Goal: Register for event/course

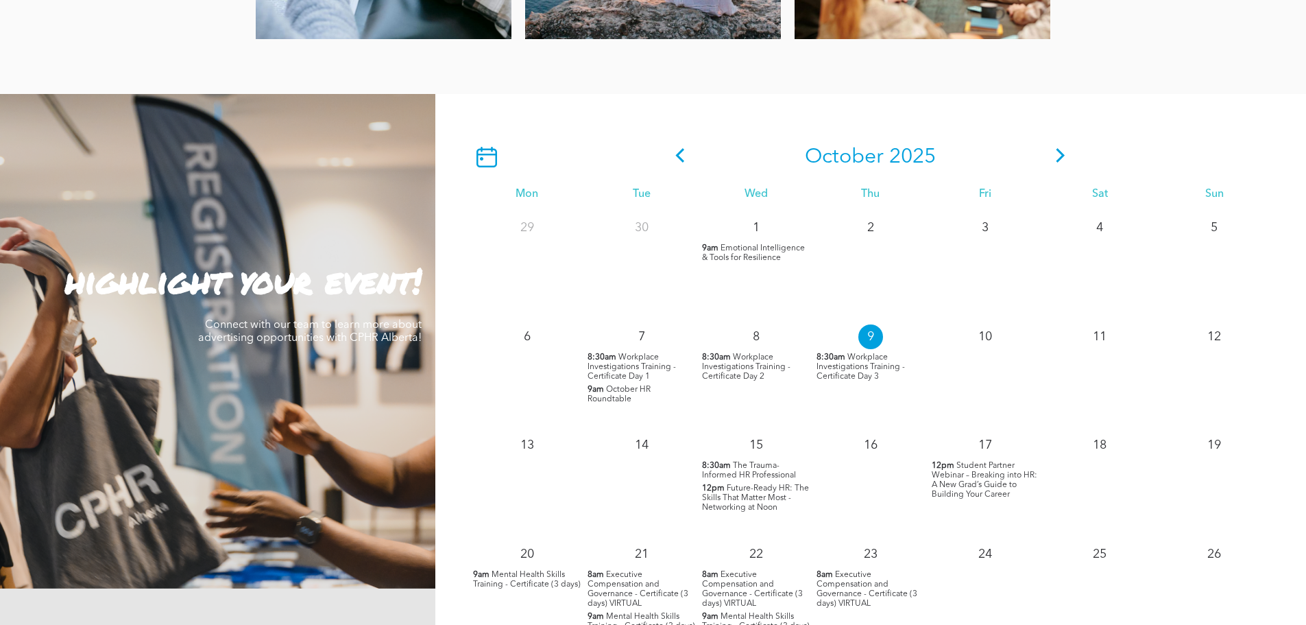
scroll to position [1165, 0]
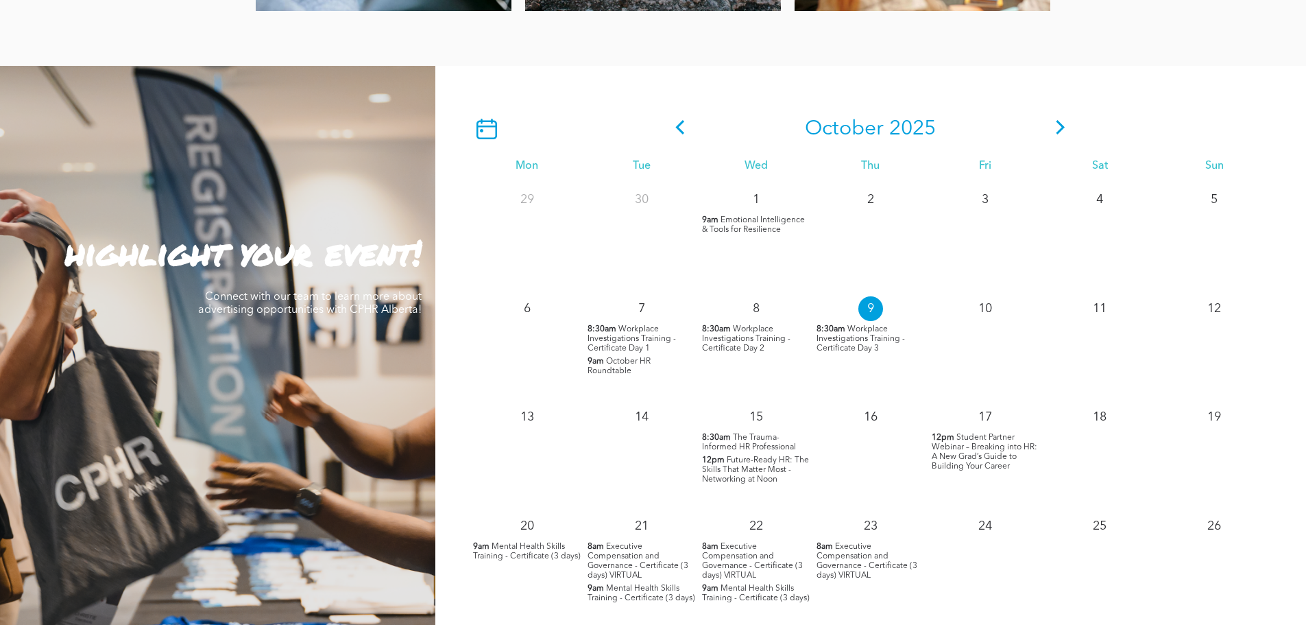
drag, startPoint x: 760, startPoint y: 437, endPoint x: 729, endPoint y: 441, distance: 31.8
click at [729, 441] on span "8:30am" at bounding box center [716, 438] width 29 height 10
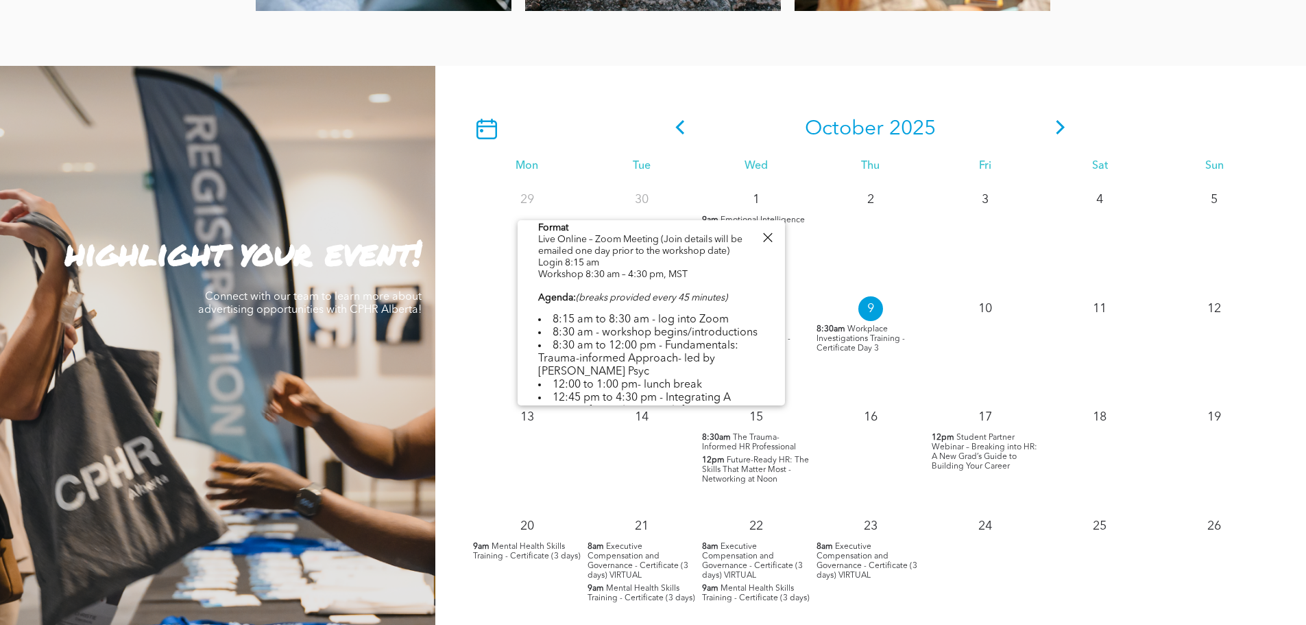
scroll to position [343, 0]
click at [731, 476] on span "Future-Ready HR: The Skills That Matter Most - Networking at Noon" at bounding box center [755, 469] width 107 height 27
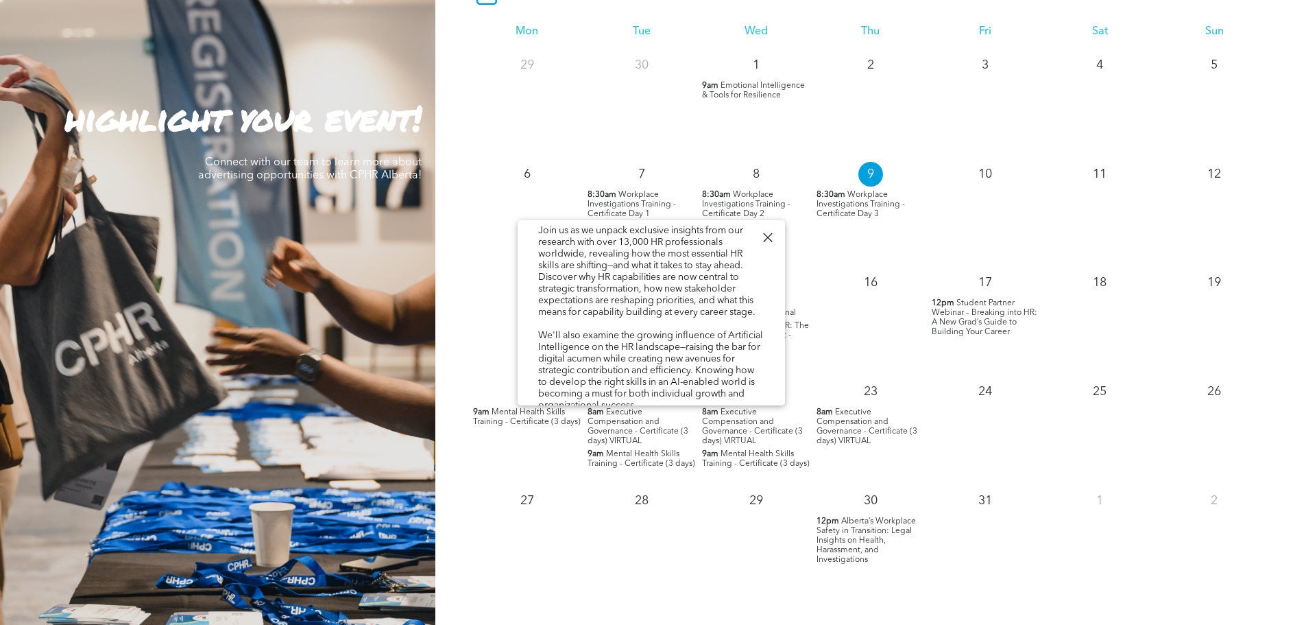
scroll to position [1303, 0]
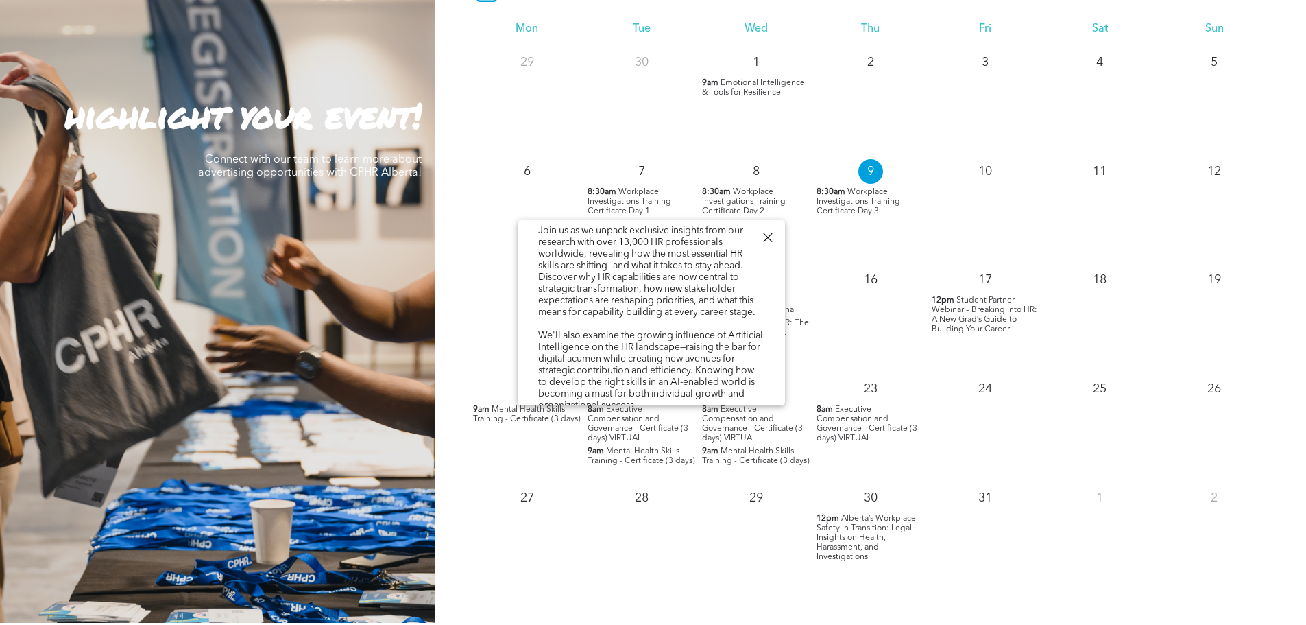
click at [511, 456] on div "20 9am Mental Health Skills Training - Certificate (3 days)" at bounding box center [527, 425] width 114 height 109
click at [479, 345] on div "13" at bounding box center [527, 316] width 114 height 109
click at [771, 236] on div at bounding box center [767, 237] width 19 height 19
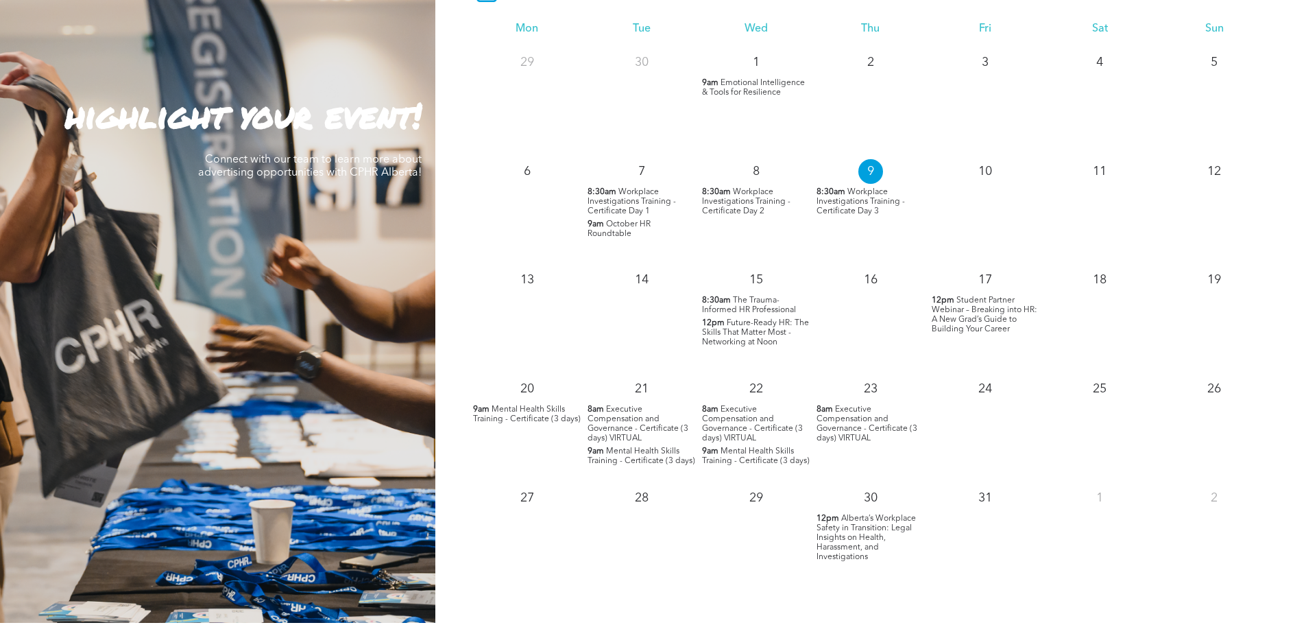
click at [858, 529] on span "Alberta’s Workplace Safety in Transition: Legal Insights on Health, Harassment,…" at bounding box center [866, 537] width 99 height 47
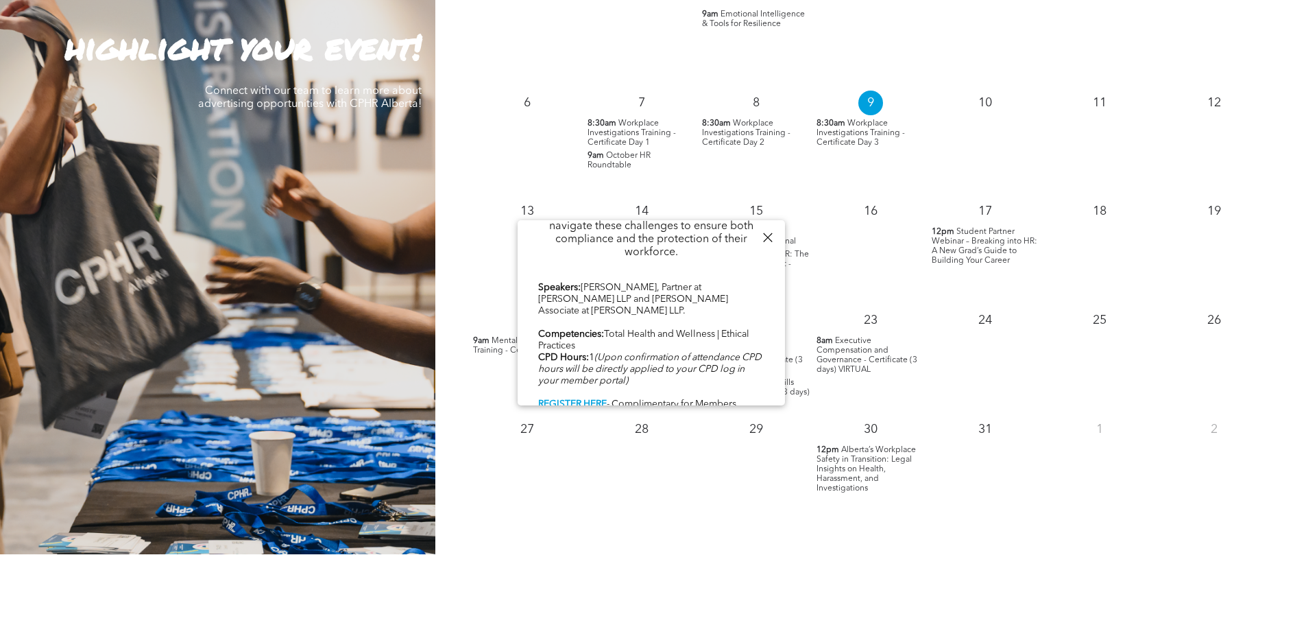
scroll to position [1097, 0]
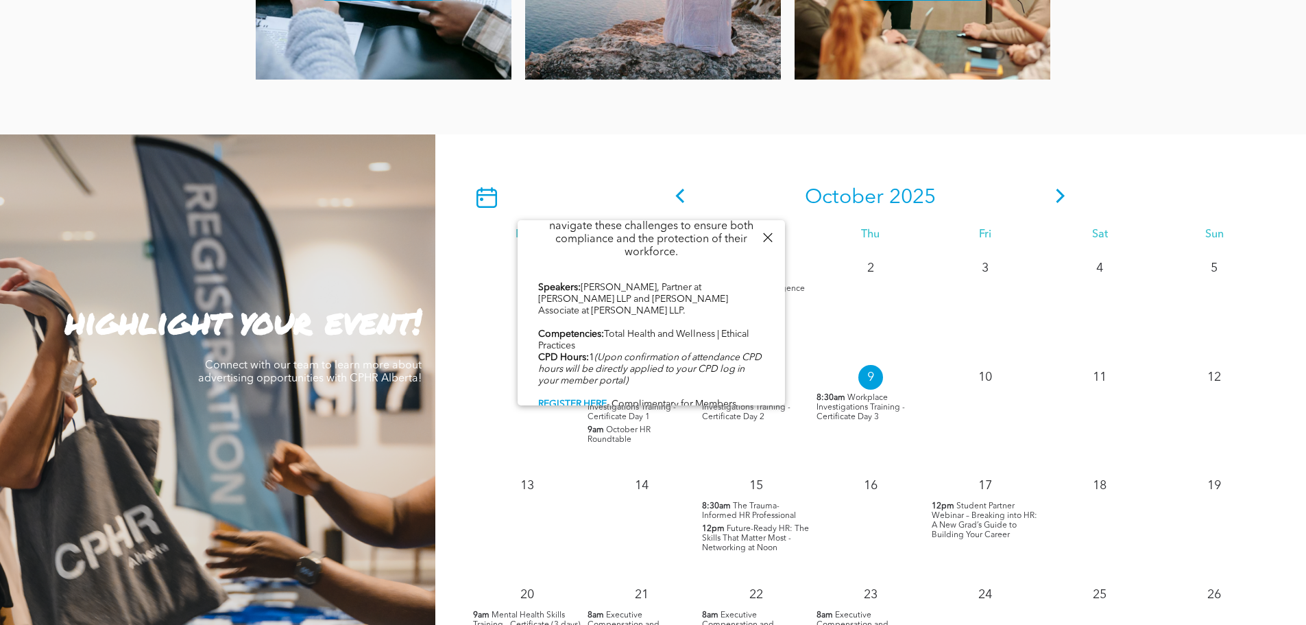
click at [1056, 193] on icon at bounding box center [1060, 196] width 21 height 14
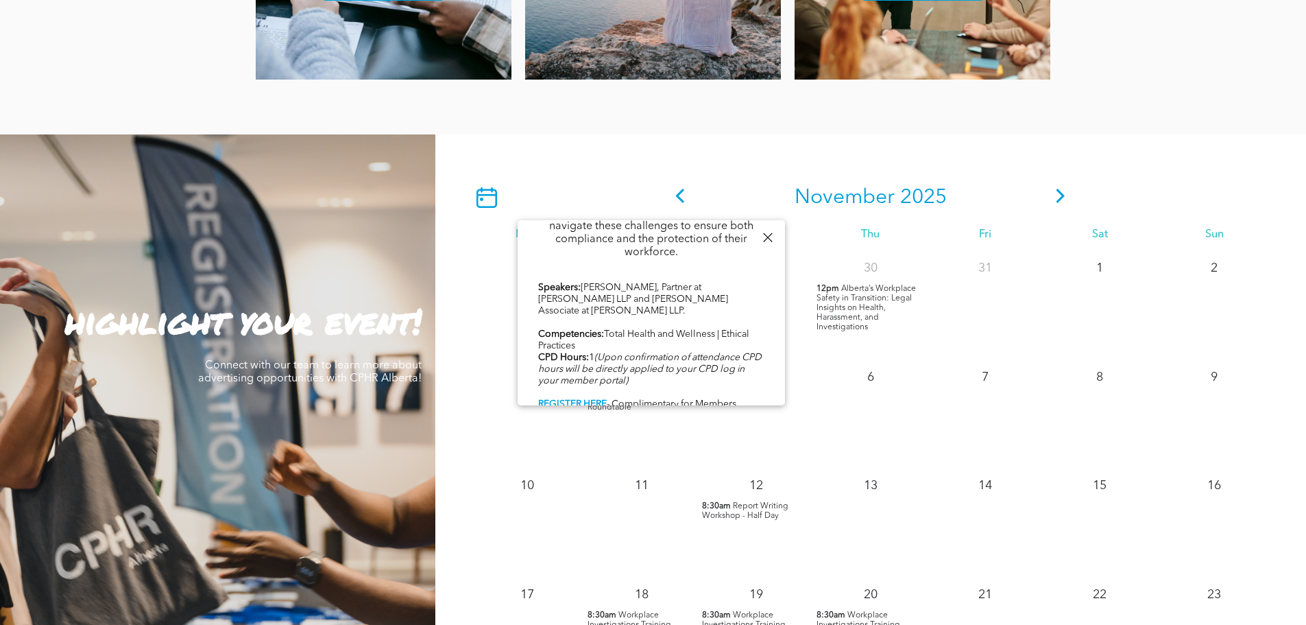
click at [1056, 193] on icon at bounding box center [1060, 196] width 21 height 14
click at [769, 235] on div at bounding box center [767, 237] width 19 height 19
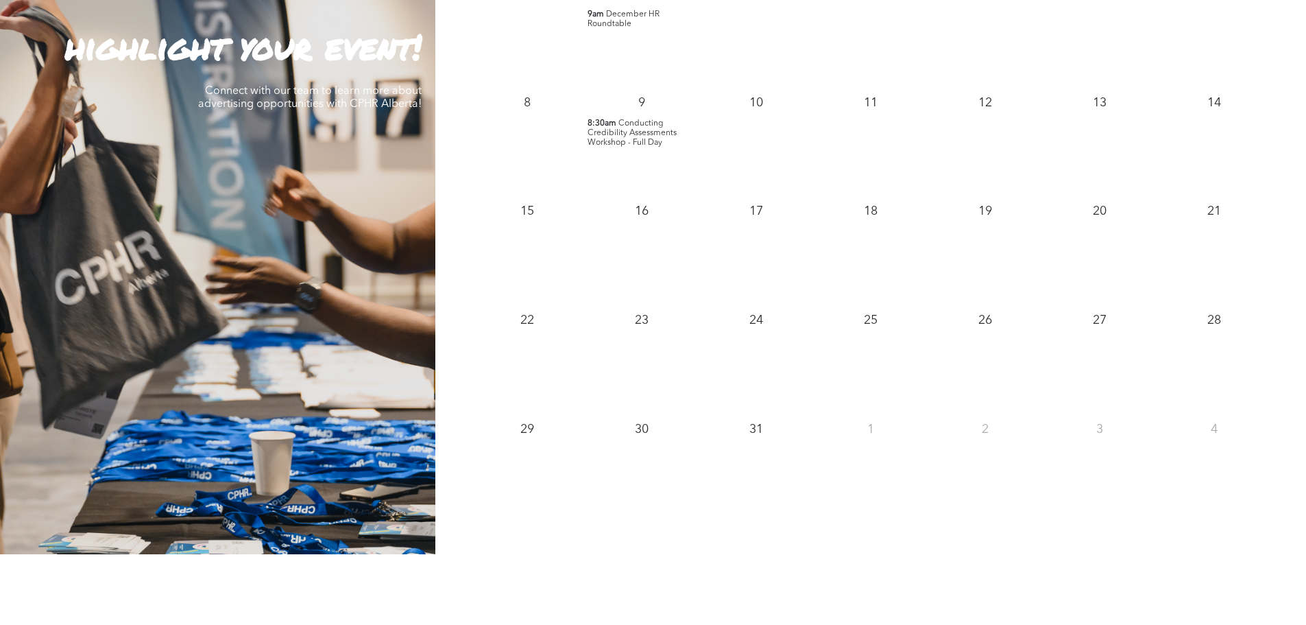
scroll to position [1234, 0]
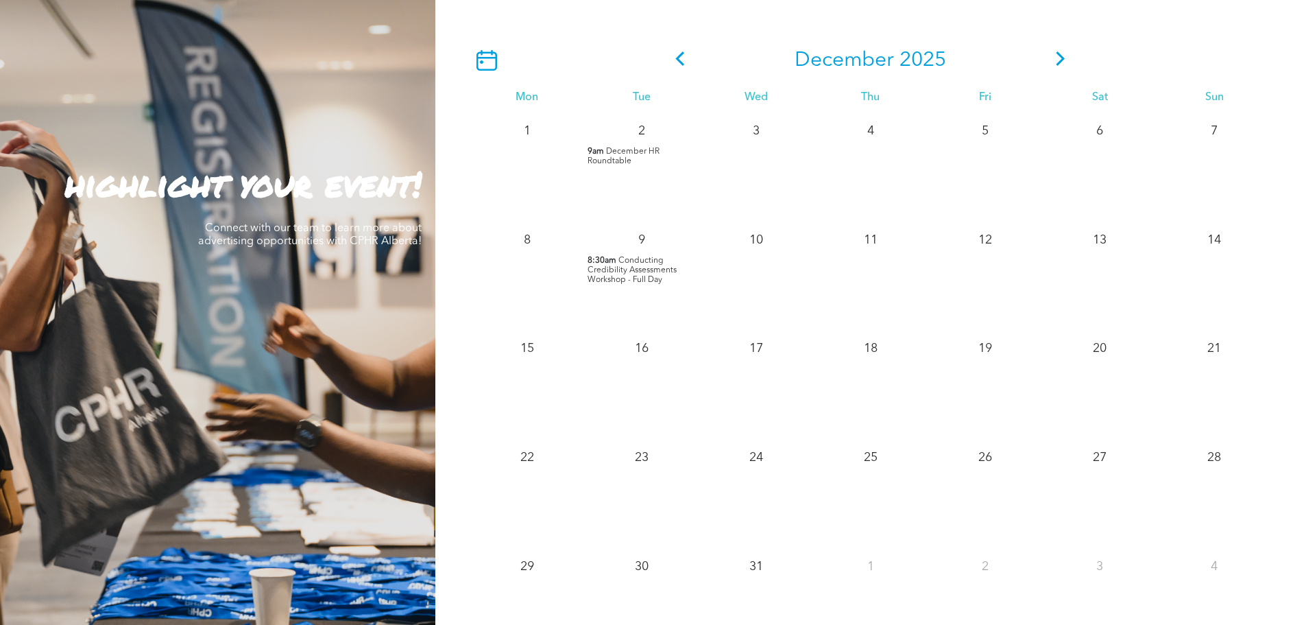
click at [633, 150] on span "December HR Roundtable" at bounding box center [624, 156] width 72 height 18
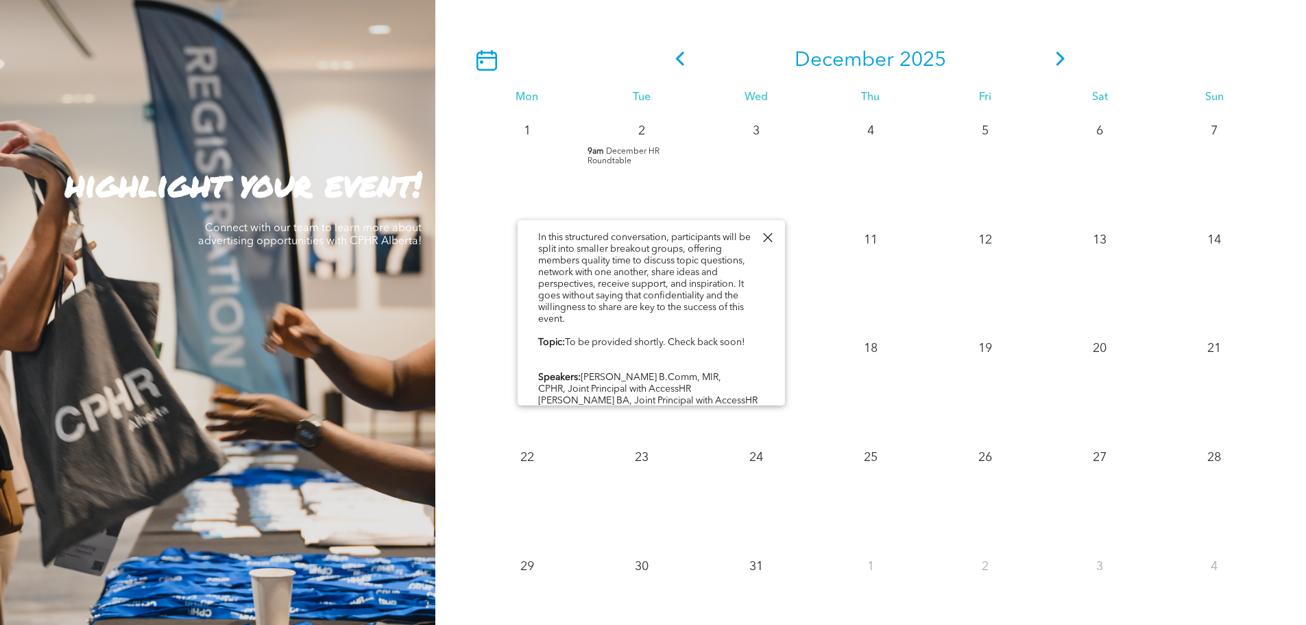
scroll to position [137, 0]
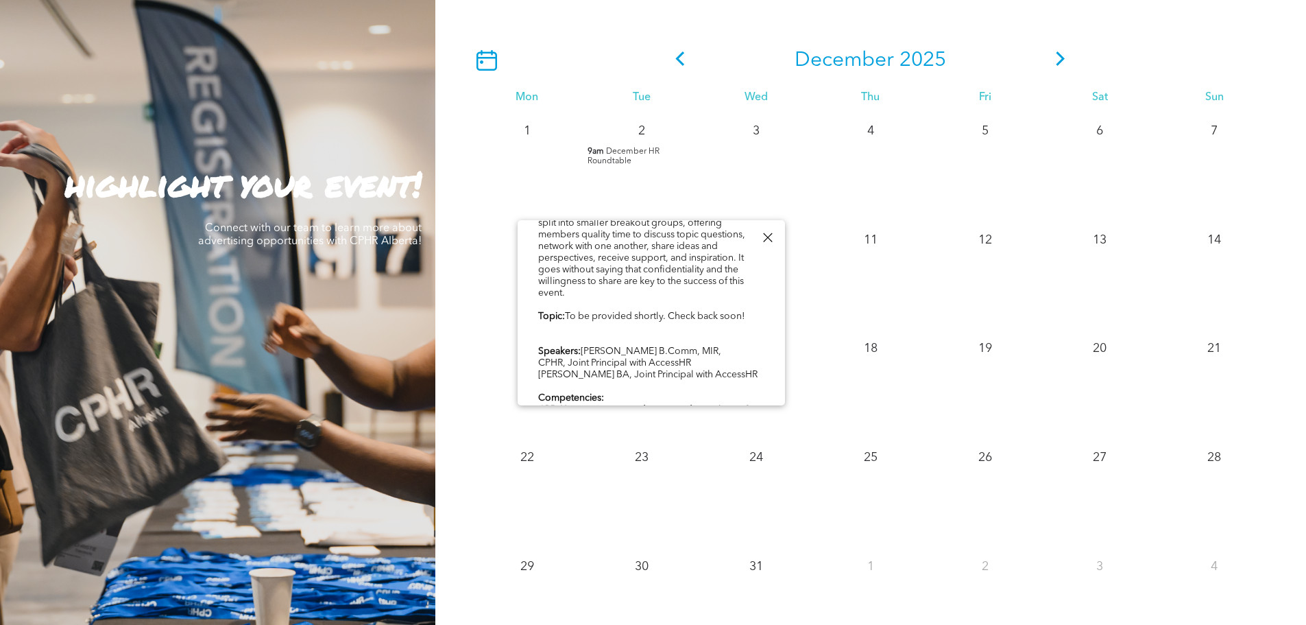
click at [767, 232] on div at bounding box center [767, 237] width 19 height 19
